Goal: Task Accomplishment & Management: Use online tool/utility

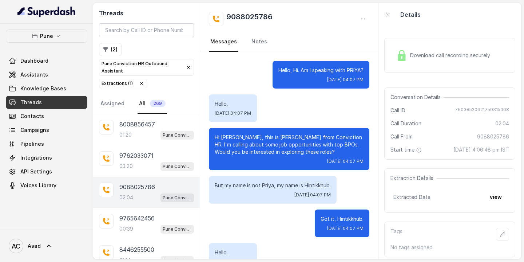
scroll to position [58, 0]
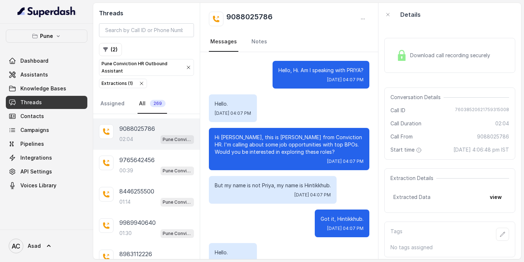
click at [154, 104] on span "269" at bounding box center [158, 103] width 16 height 7
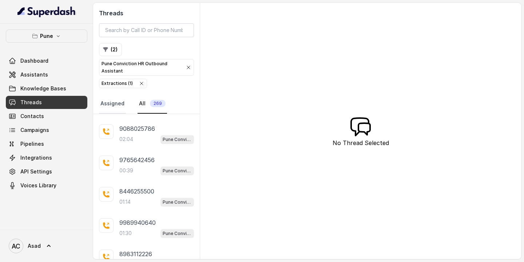
click at [111, 105] on link "Assigned" at bounding box center [112, 104] width 27 height 20
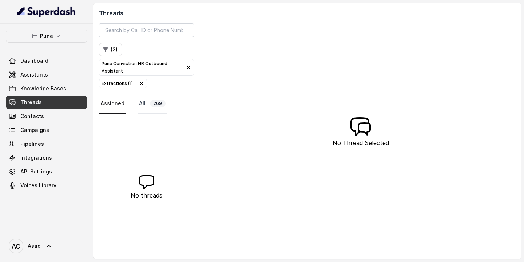
click at [148, 99] on link "All 269" at bounding box center [152, 104] width 29 height 20
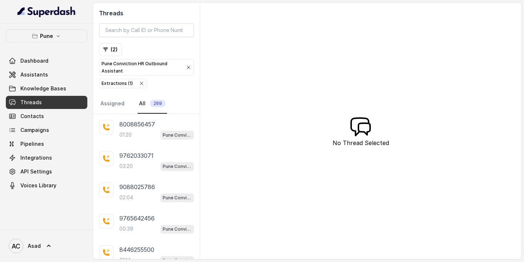
click at [123, 83] on div "Extractions ( 1 )" at bounding box center [117, 83] width 31 height 7
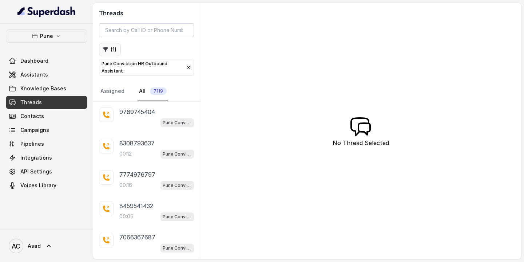
click at [112, 51] on button "( 1 )" at bounding box center [110, 49] width 22 height 13
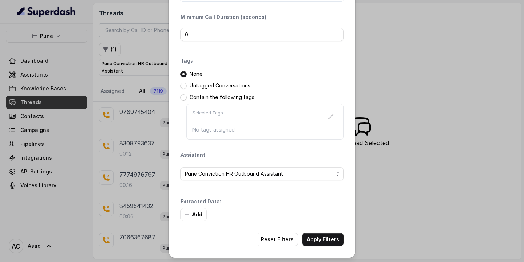
scroll to position [51, 0]
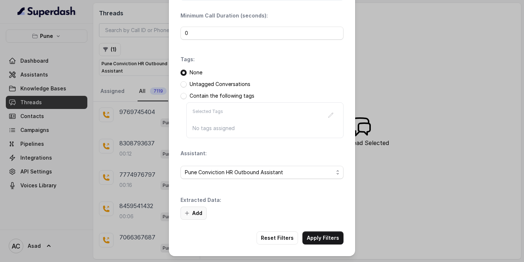
click at [197, 214] on button "Add" at bounding box center [193, 212] width 26 height 13
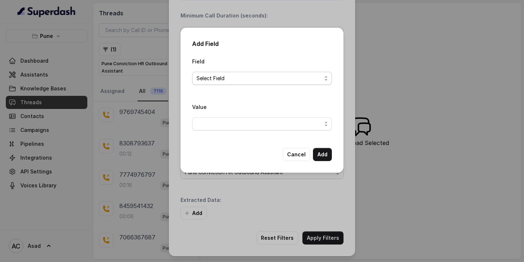
click at [234, 81] on span "Select Field" at bounding box center [258, 78] width 125 height 9
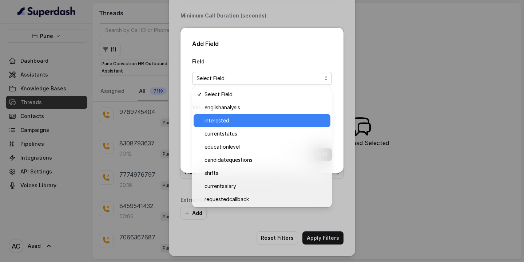
click at [222, 119] on span "interested" at bounding box center [265, 120] width 122 height 9
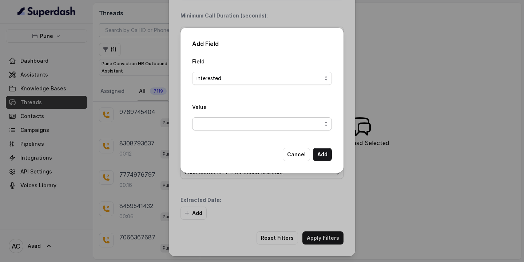
click at [231, 122] on span "button" at bounding box center [262, 123] width 140 height 13
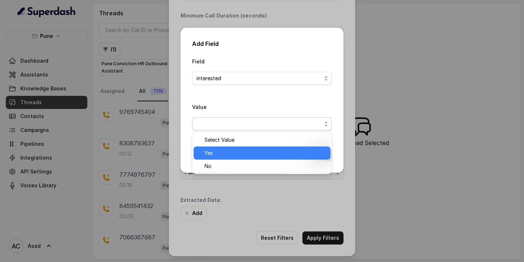
click at [218, 152] on span "Yes" at bounding box center [265, 152] width 122 height 9
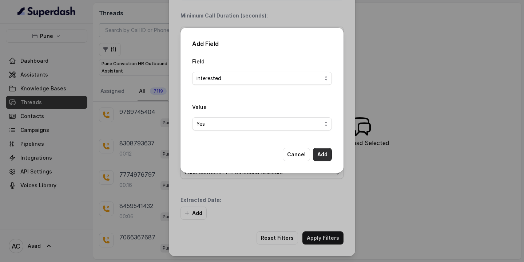
click at [324, 154] on button "Add" at bounding box center [322, 154] width 19 height 13
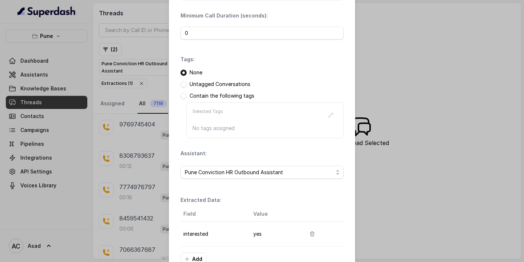
scroll to position [96, 0]
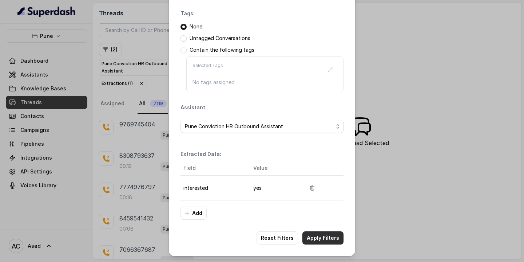
click at [325, 240] on button "Apply Filters" at bounding box center [322, 237] width 41 height 13
